Goal: Understand process/instructions

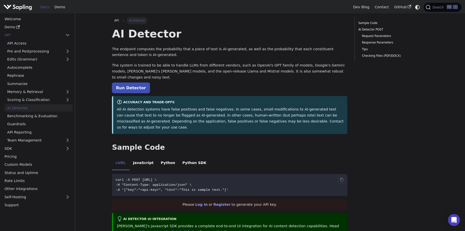
click at [165, 188] on span "-d '{"key":"<api-key>", "text":"This is sample text."}'" at bounding box center [172, 190] width 113 height 4
drag, startPoint x: 165, startPoint y: 177, endPoint x: 156, endPoint y: 172, distance: 10.8
click at [156, 183] on span "-H "Content-Type: application/json" \" at bounding box center [154, 185] width 76 height 4
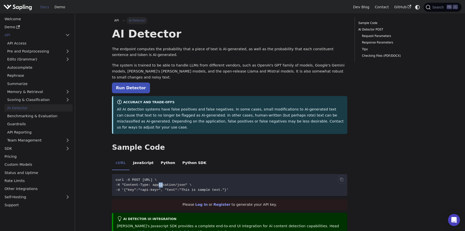
click at [156, 183] on span "-H "Content-Type: application/json" \" at bounding box center [154, 185] width 76 height 4
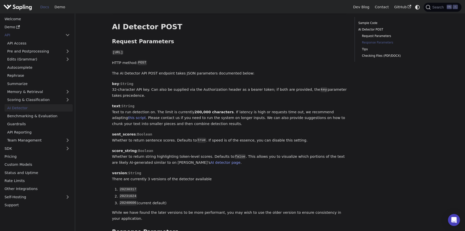
scroll to position [351, 0]
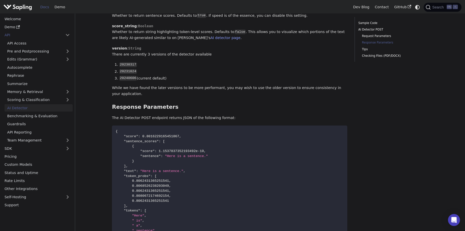
click at [174, 149] on code "{ "score" : 0.8016229165451867 , "sentence_scores" : [ { "score" : 1.1537837352…" at bounding box center [229, 189] width 235 height 126
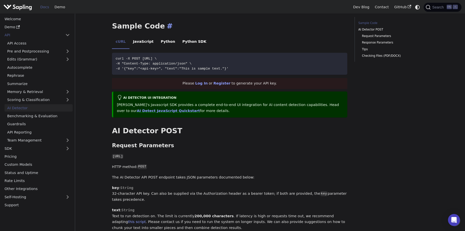
scroll to position [75, 0]
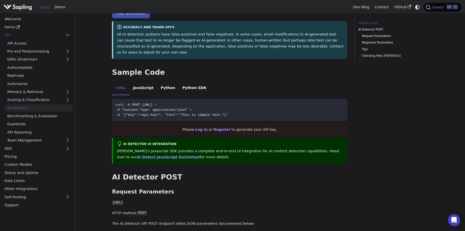
click at [23, 7] on img "Main" at bounding box center [18, 7] width 29 height 7
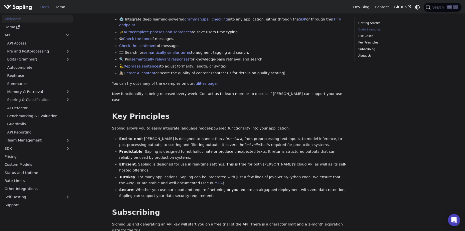
scroll to position [150, 0]
